Goal: Information Seeking & Learning: Learn about a topic

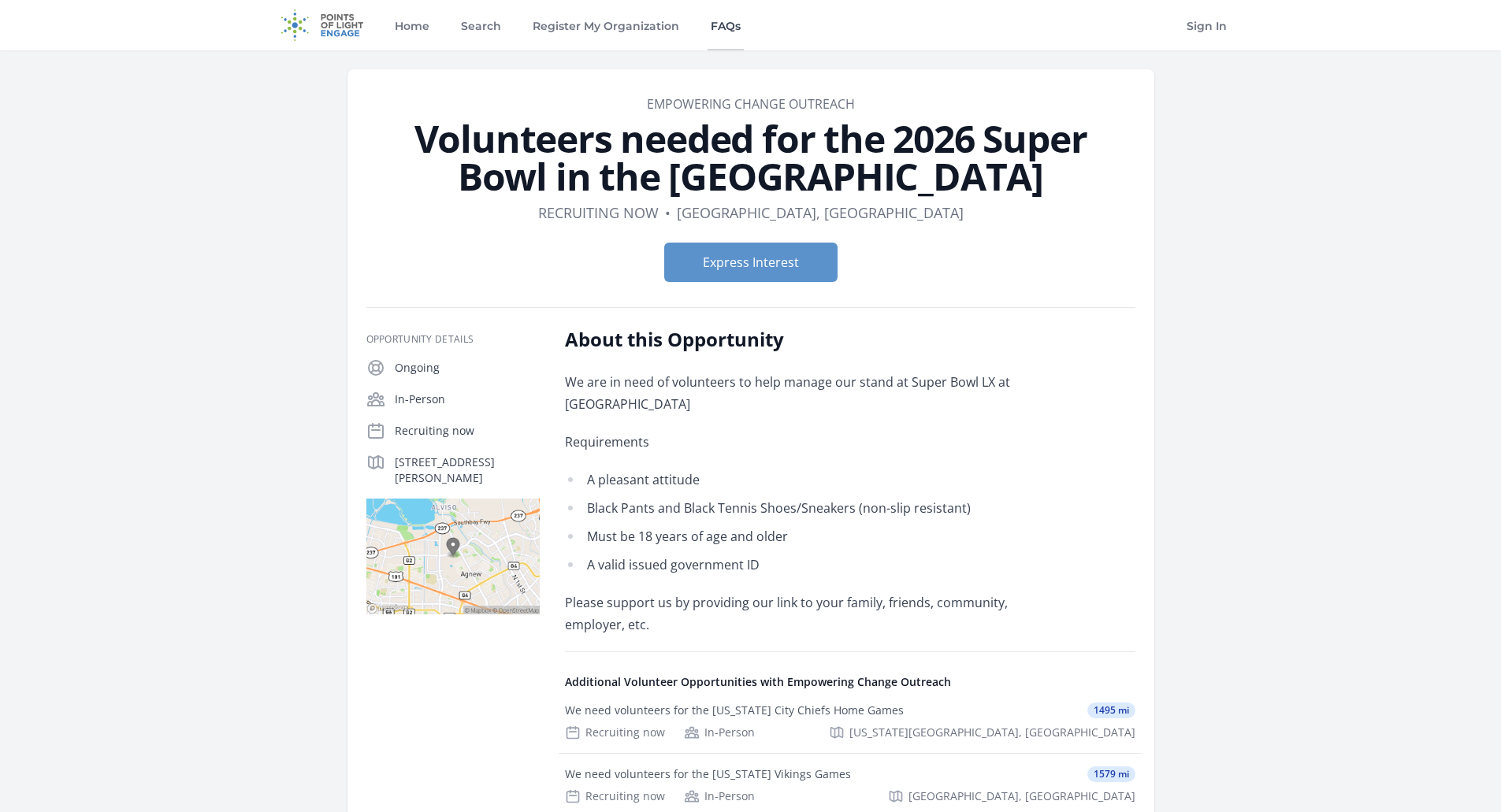
click at [725, 27] on link "FAQs" at bounding box center [726, 25] width 36 height 51
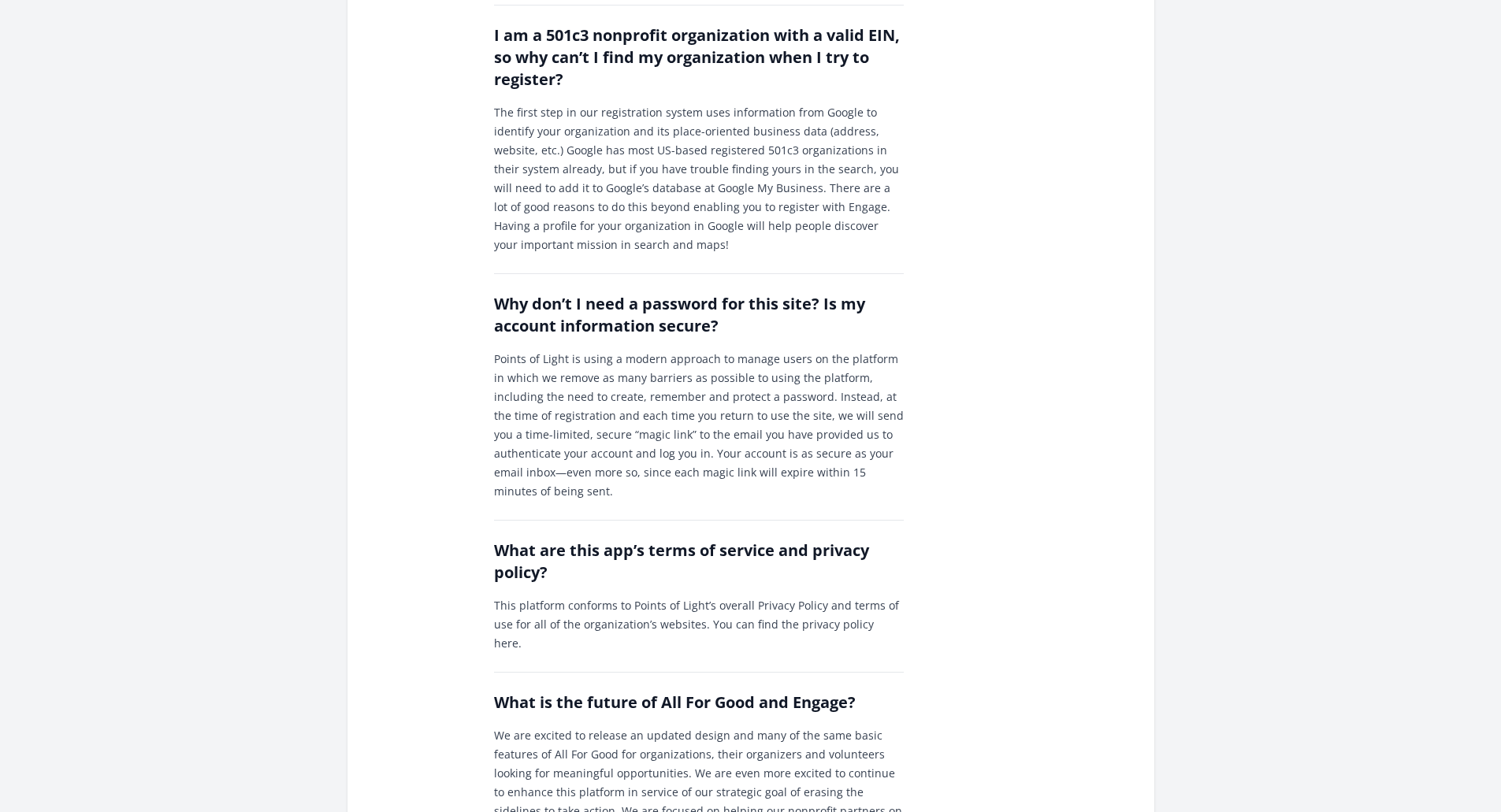
scroll to position [1654, 0]
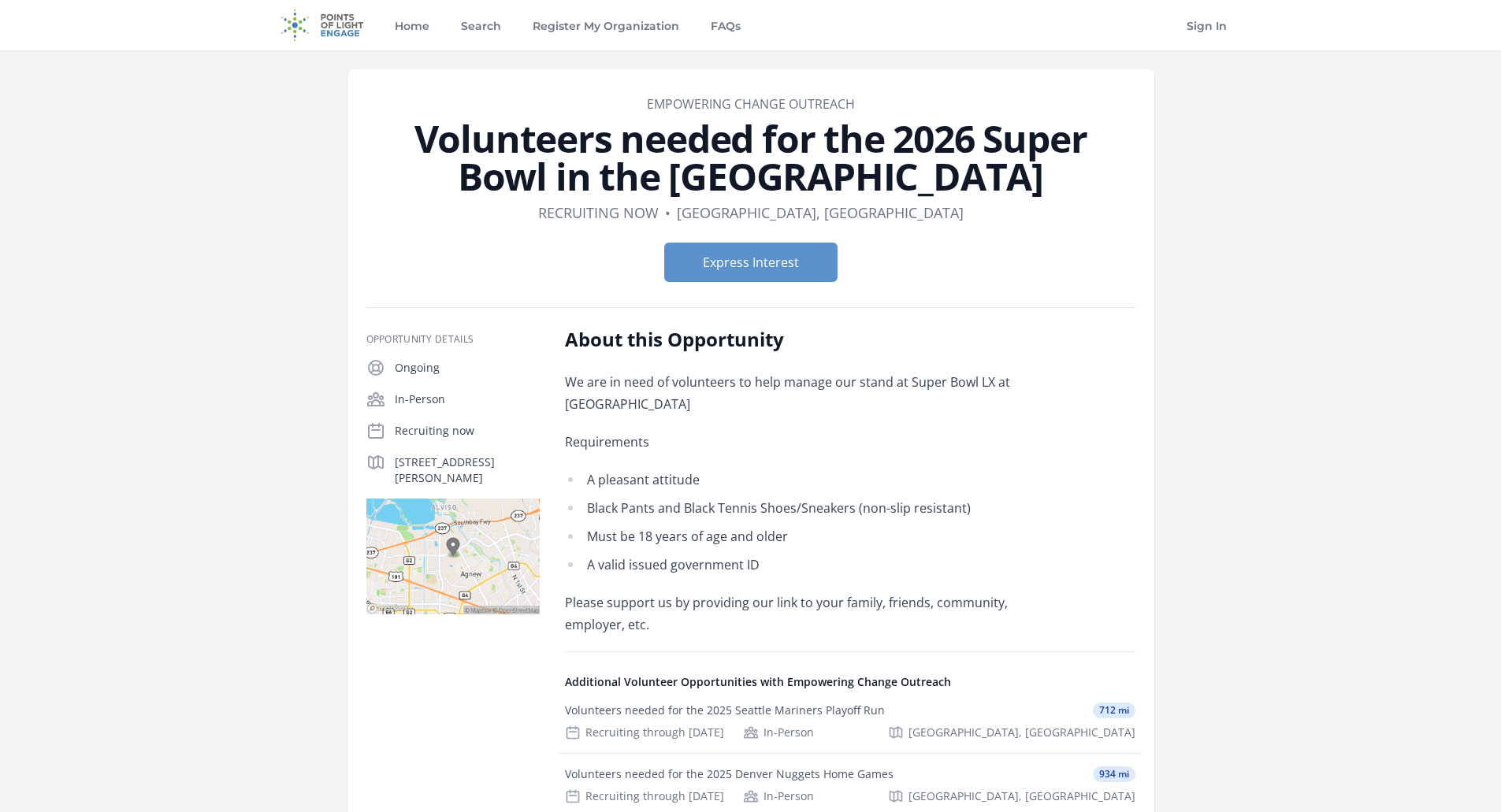
click at [1327, 435] on main "Organization Empowering Change Outreach Volunteers needed for the 2026 Super Bo…" at bounding box center [750, 631] width 1501 height 1160
